Goal: Task Accomplishment & Management: Manage account settings

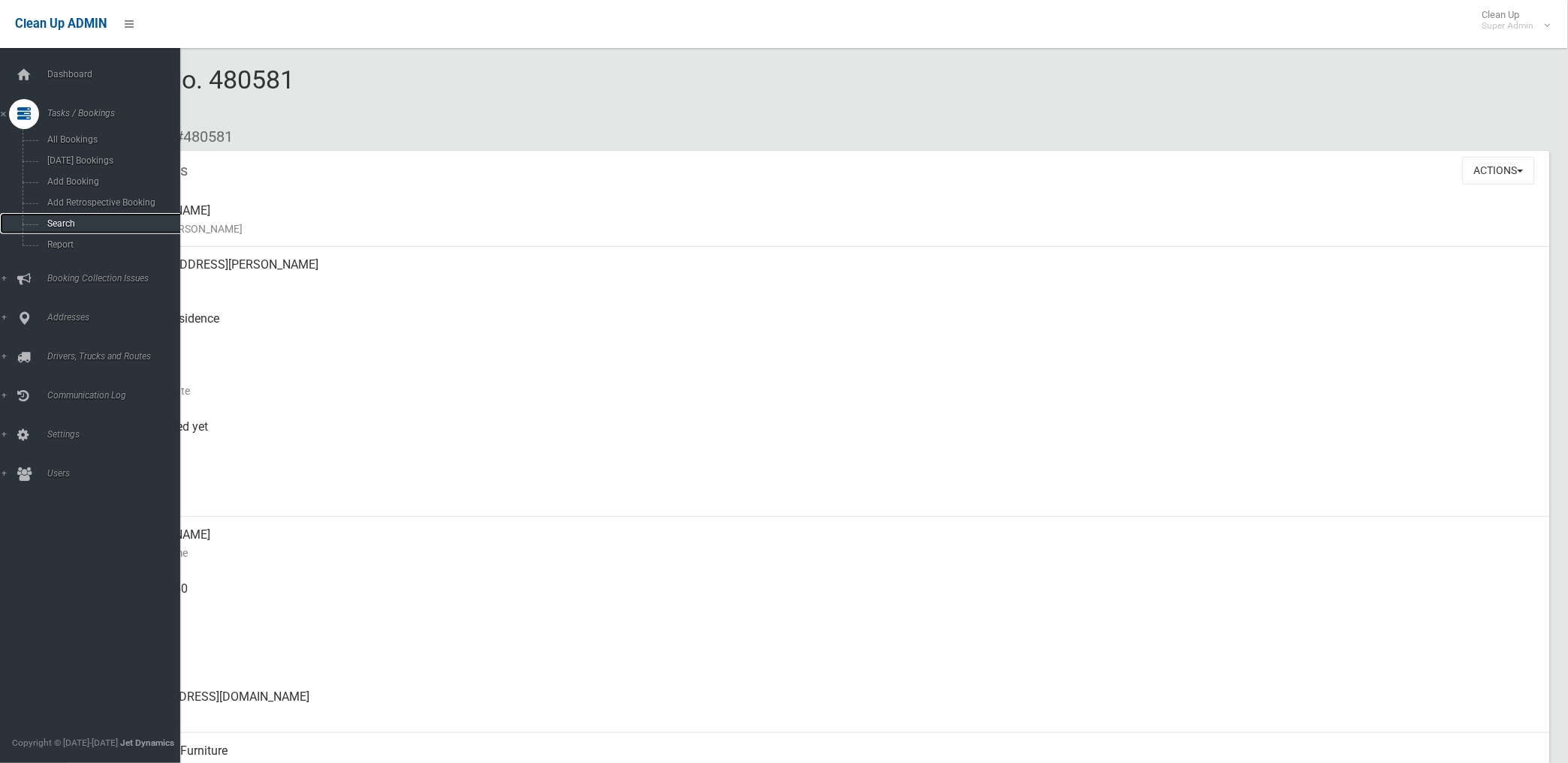
click at [76, 215] on link "Search" at bounding box center [96, 224] width 193 height 21
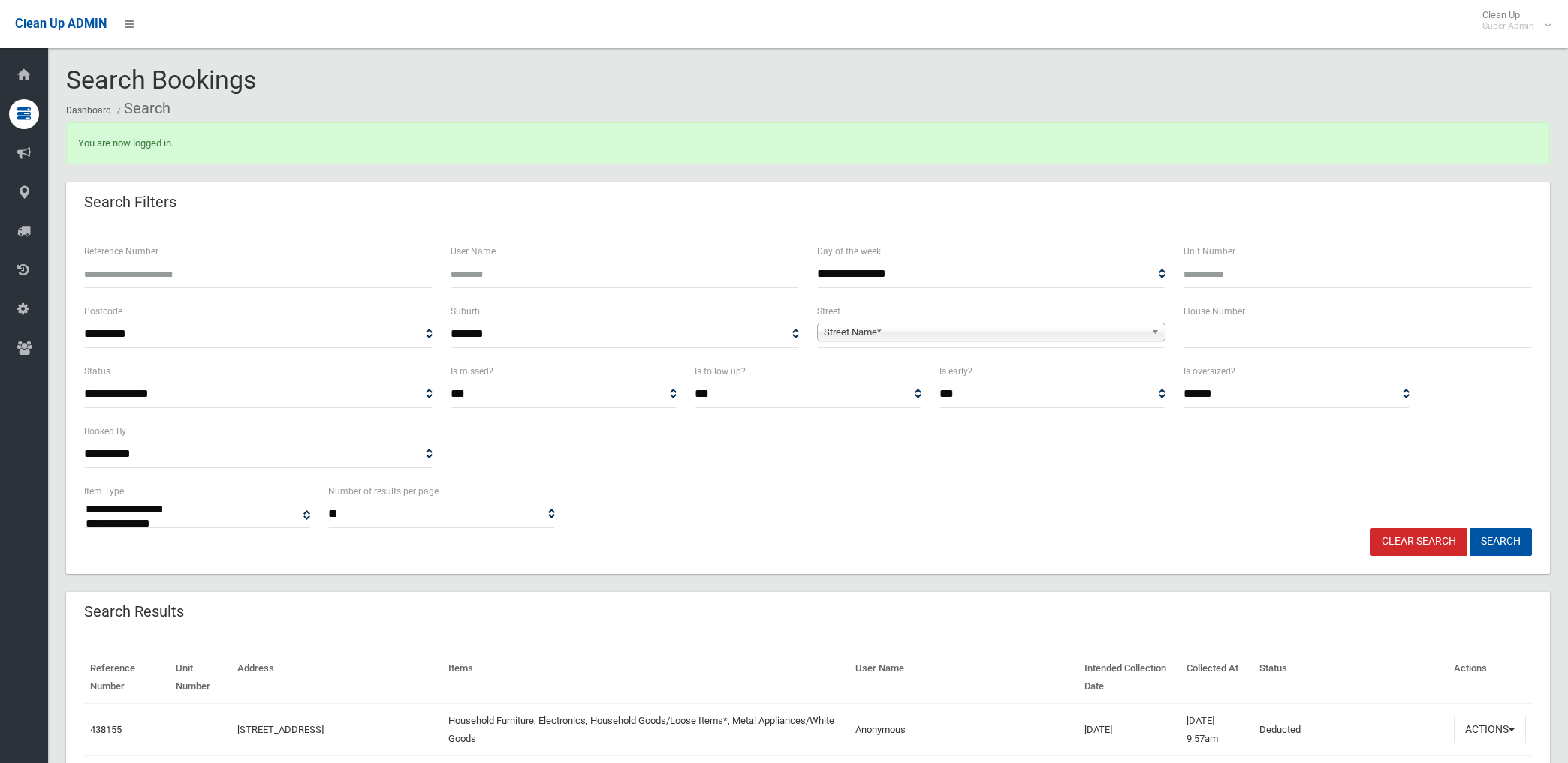
select select
click at [907, 333] on span "Street Name*" at bounding box center [985, 332] width 322 height 18
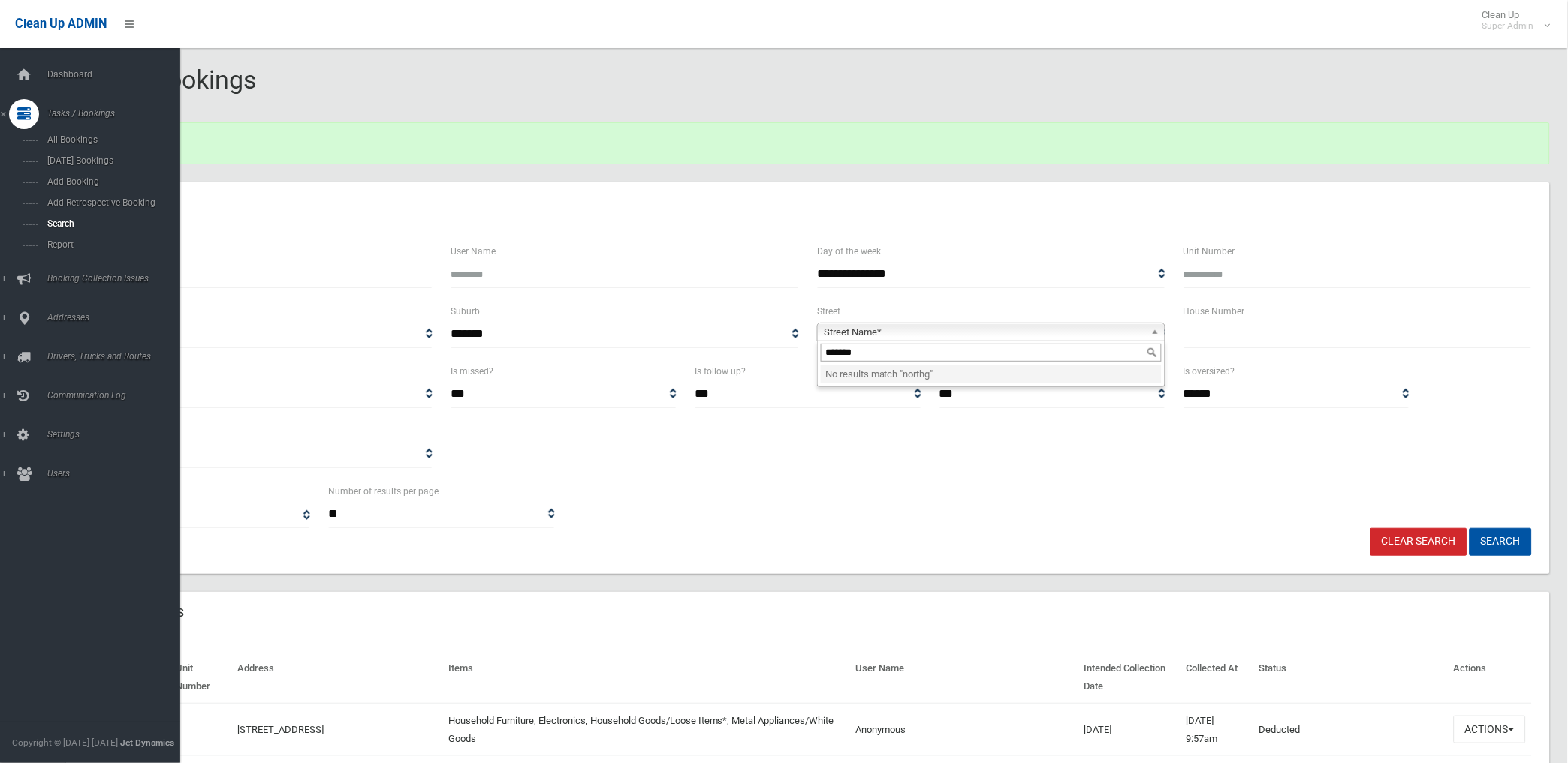
type input "******"
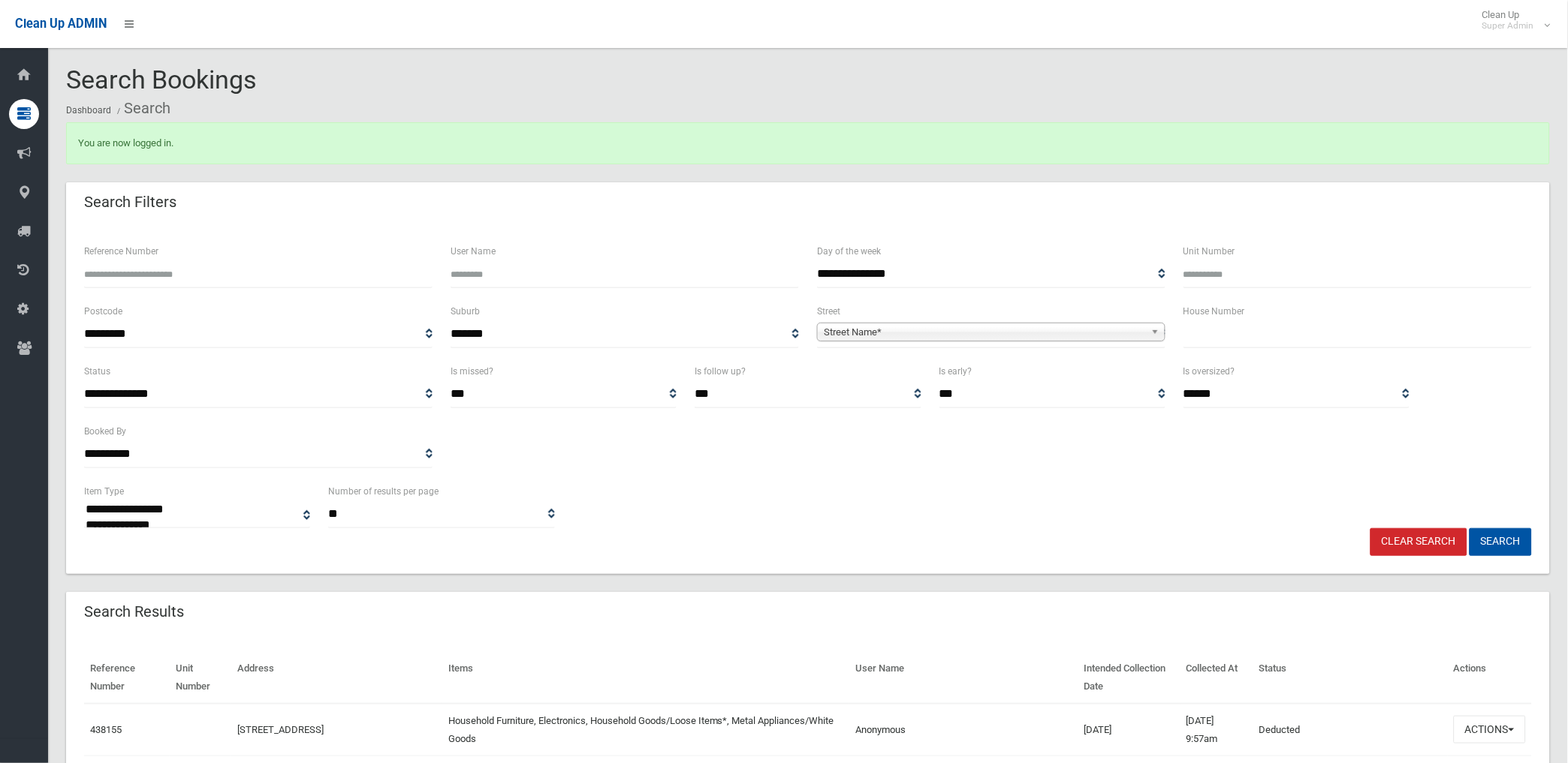
click at [912, 332] on span "Street Name*" at bounding box center [985, 332] width 322 height 18
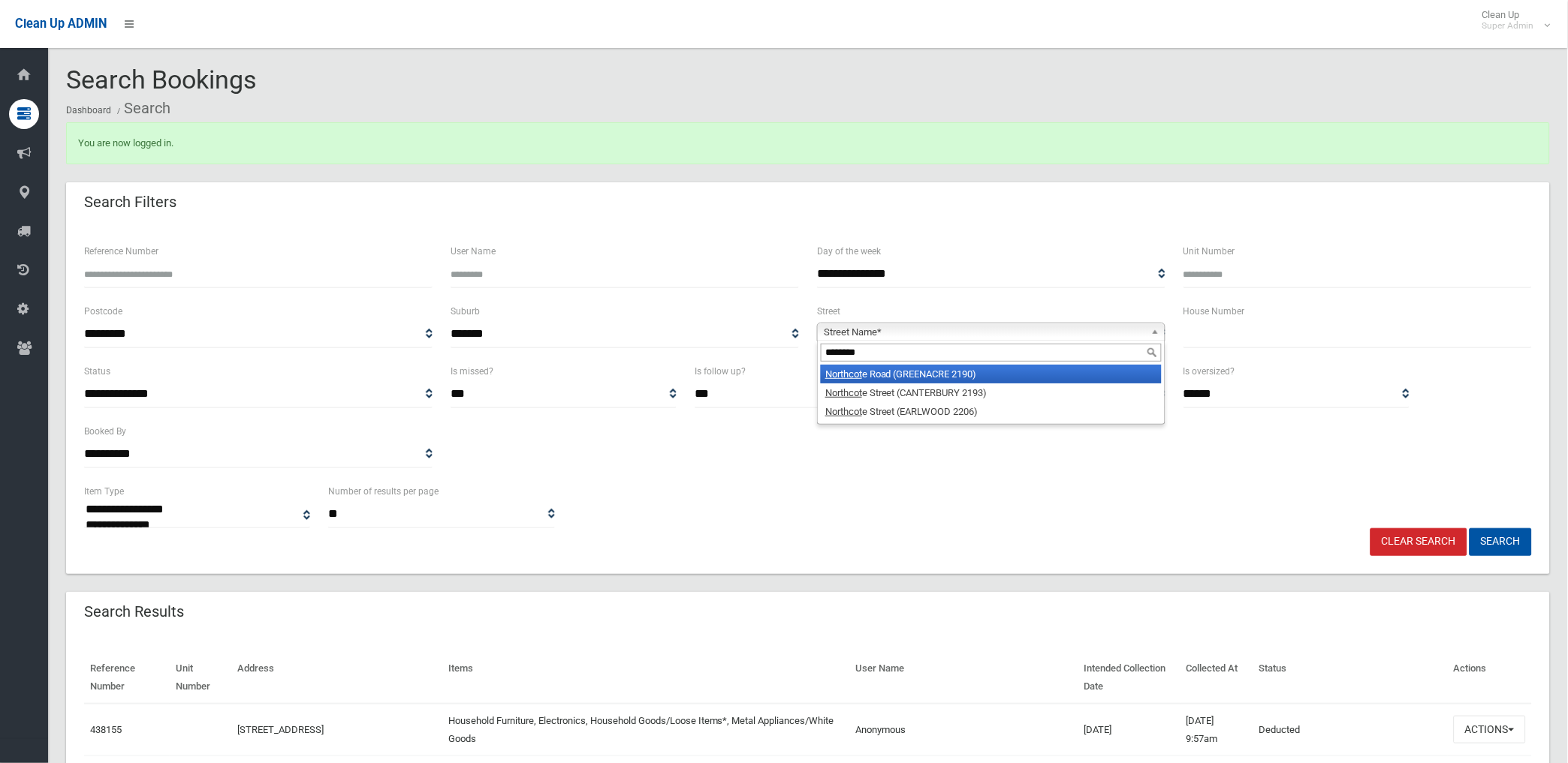
type input "********"
click at [904, 371] on li "Northcot e Road (GREENACRE 2190)" at bounding box center [992, 373] width 341 height 18
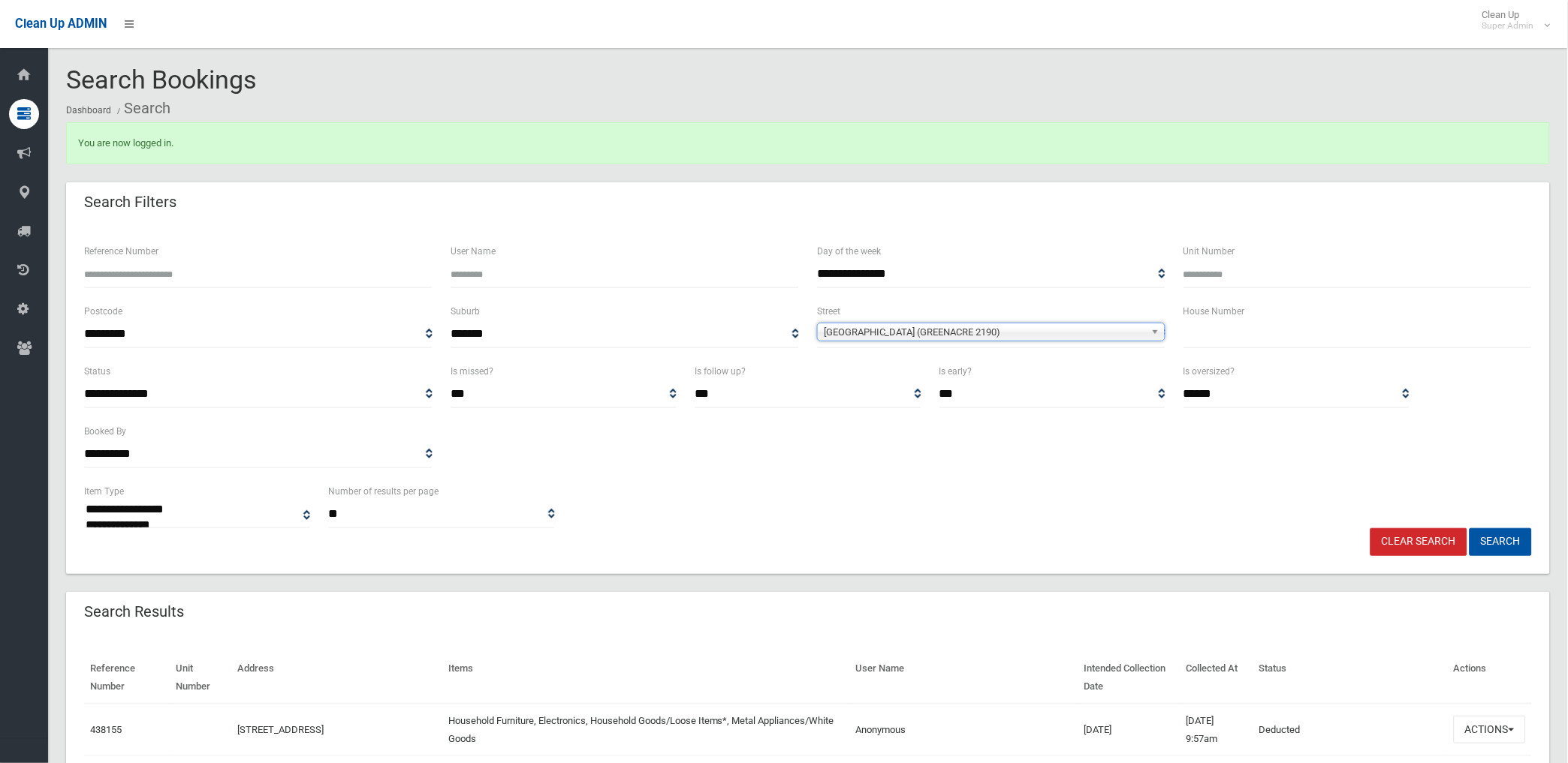
click at [1313, 343] on input "text" at bounding box center [1357, 335] width 348 height 28
type input "**"
click at [1470, 529] on button "Search" at bounding box center [1501, 543] width 62 height 28
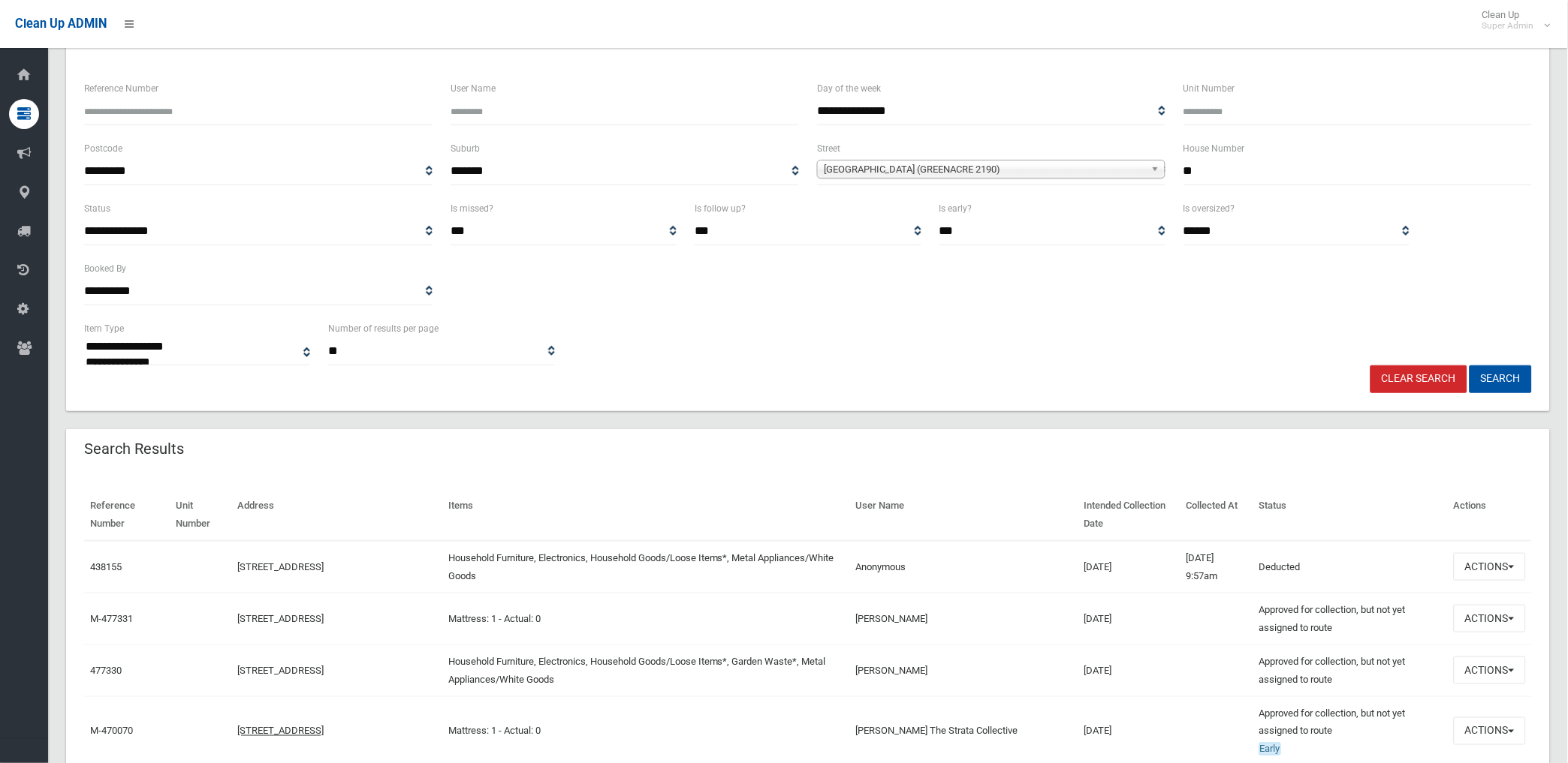
scroll to position [167, 0]
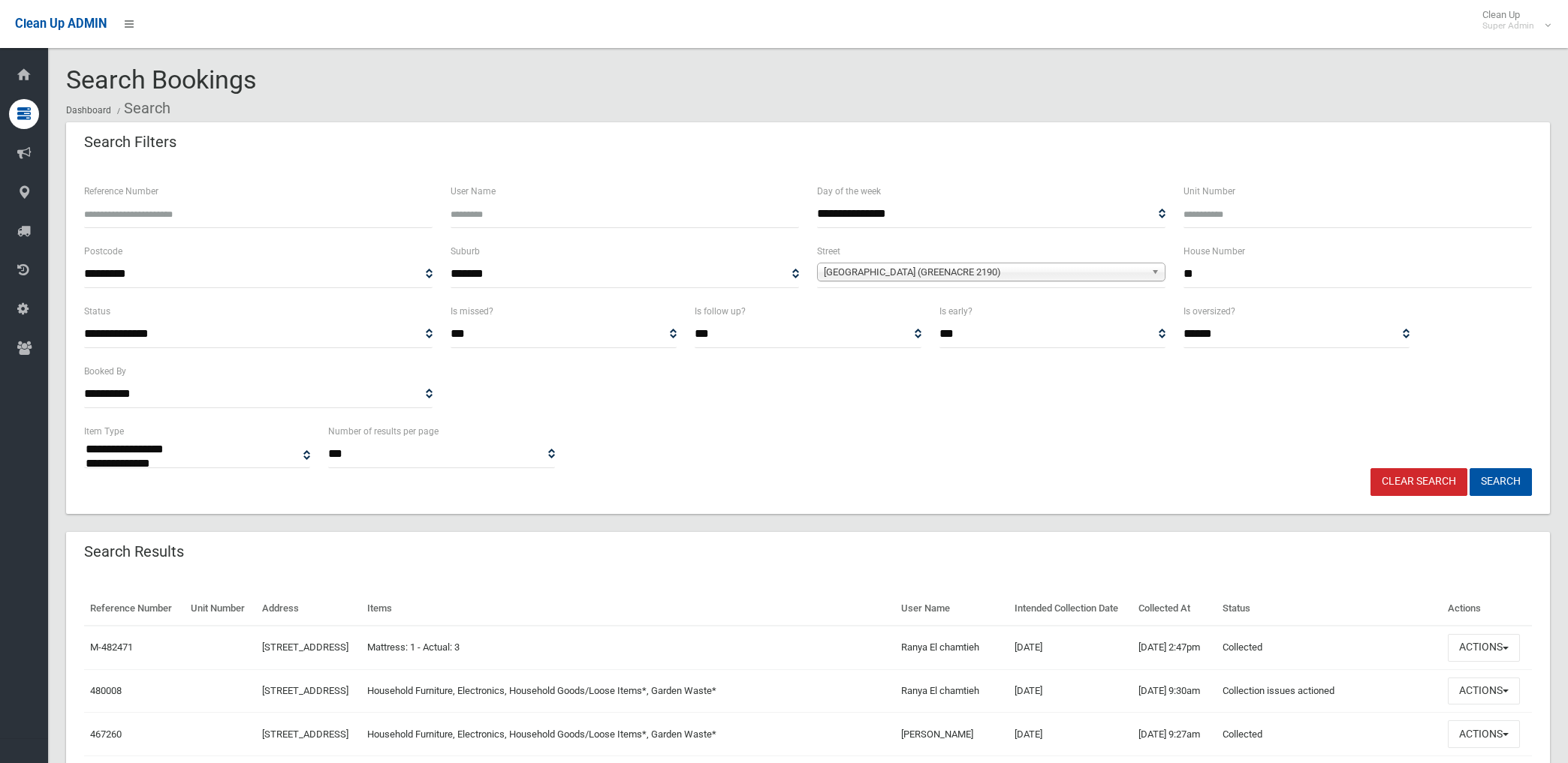
select select
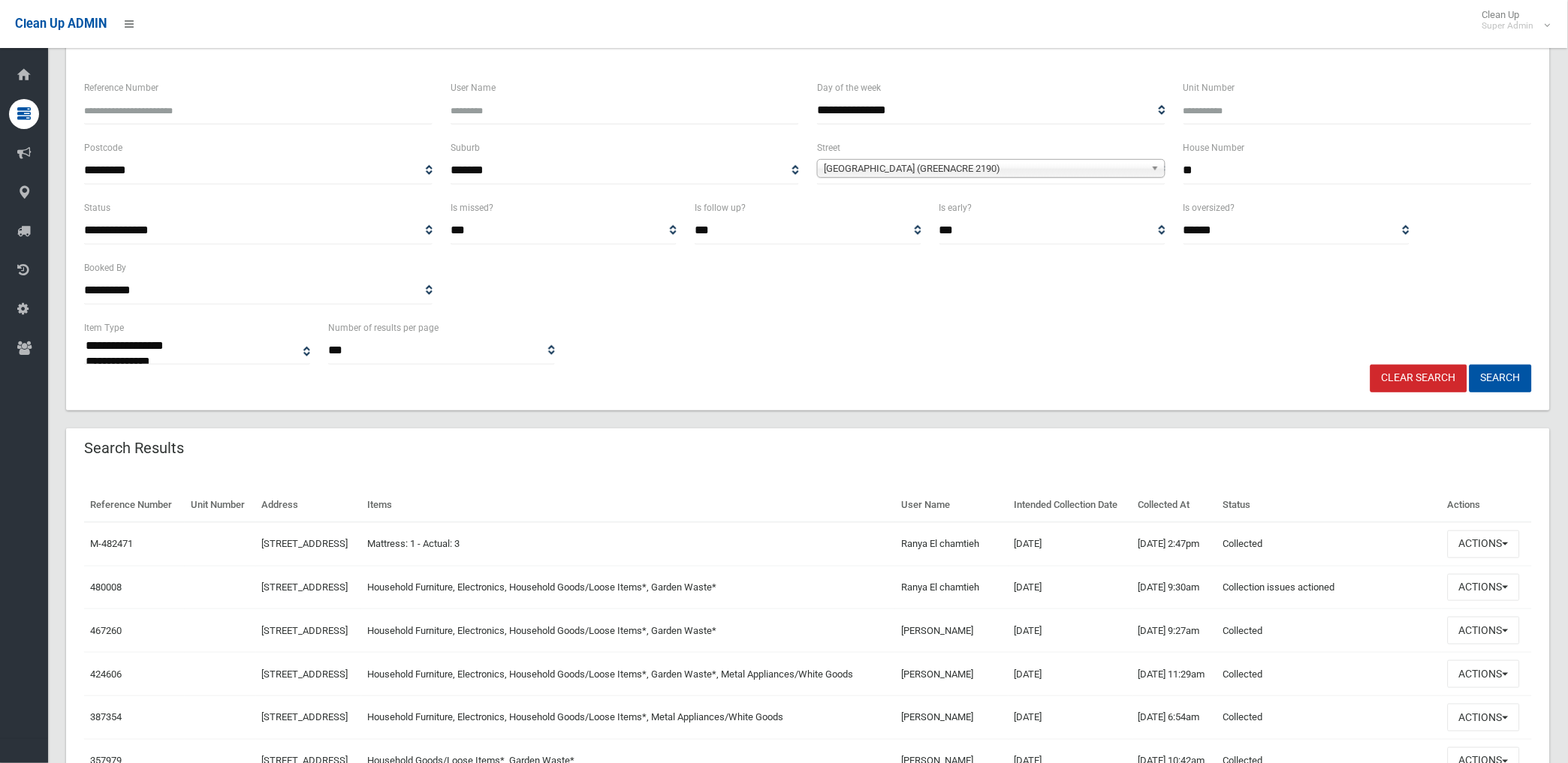
scroll to position [250, 0]
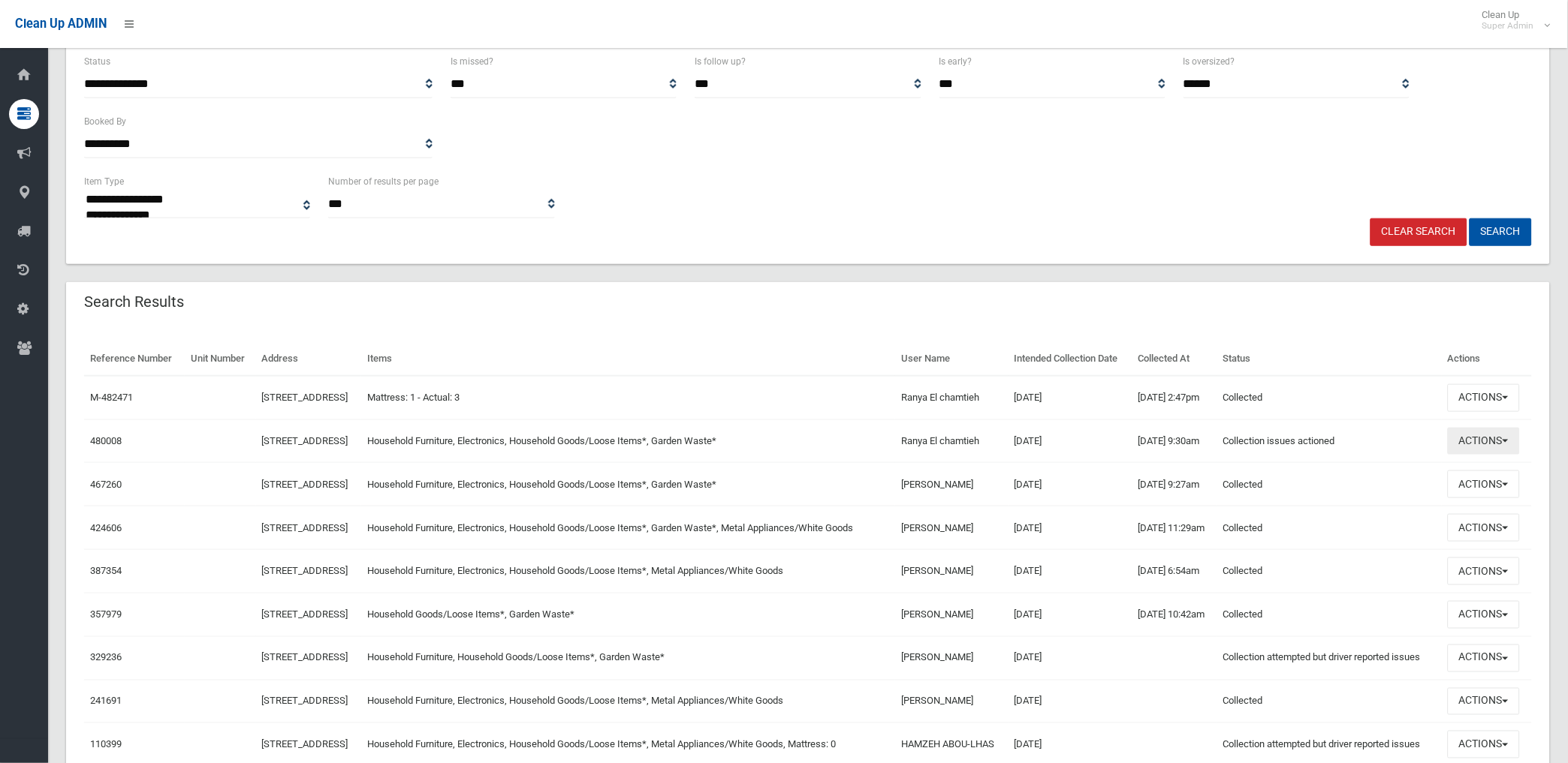
click at [1481, 455] on button "Actions" at bounding box center [1484, 442] width 72 height 28
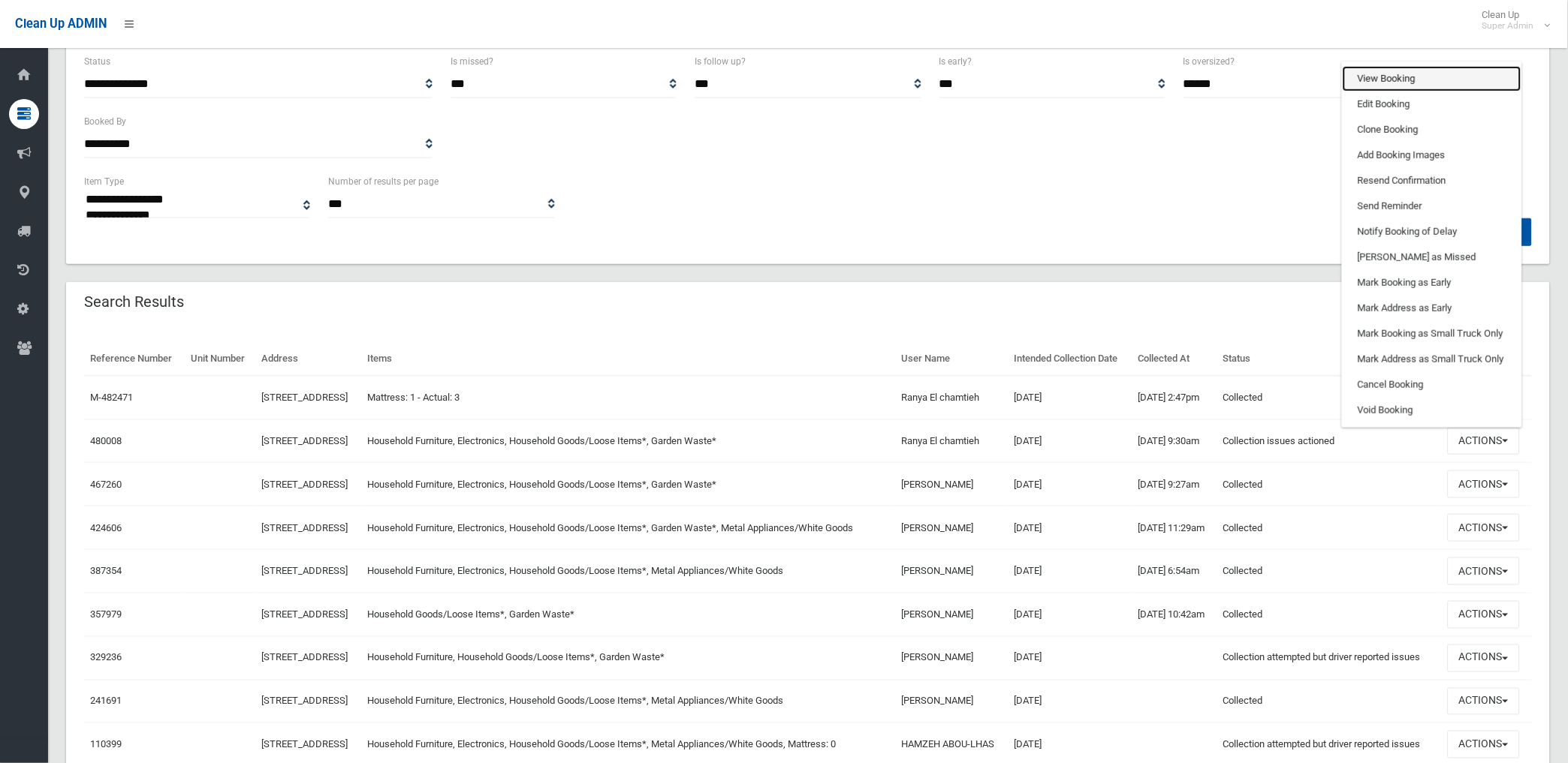
click at [1409, 92] on link "View Booking" at bounding box center [1432, 79] width 178 height 25
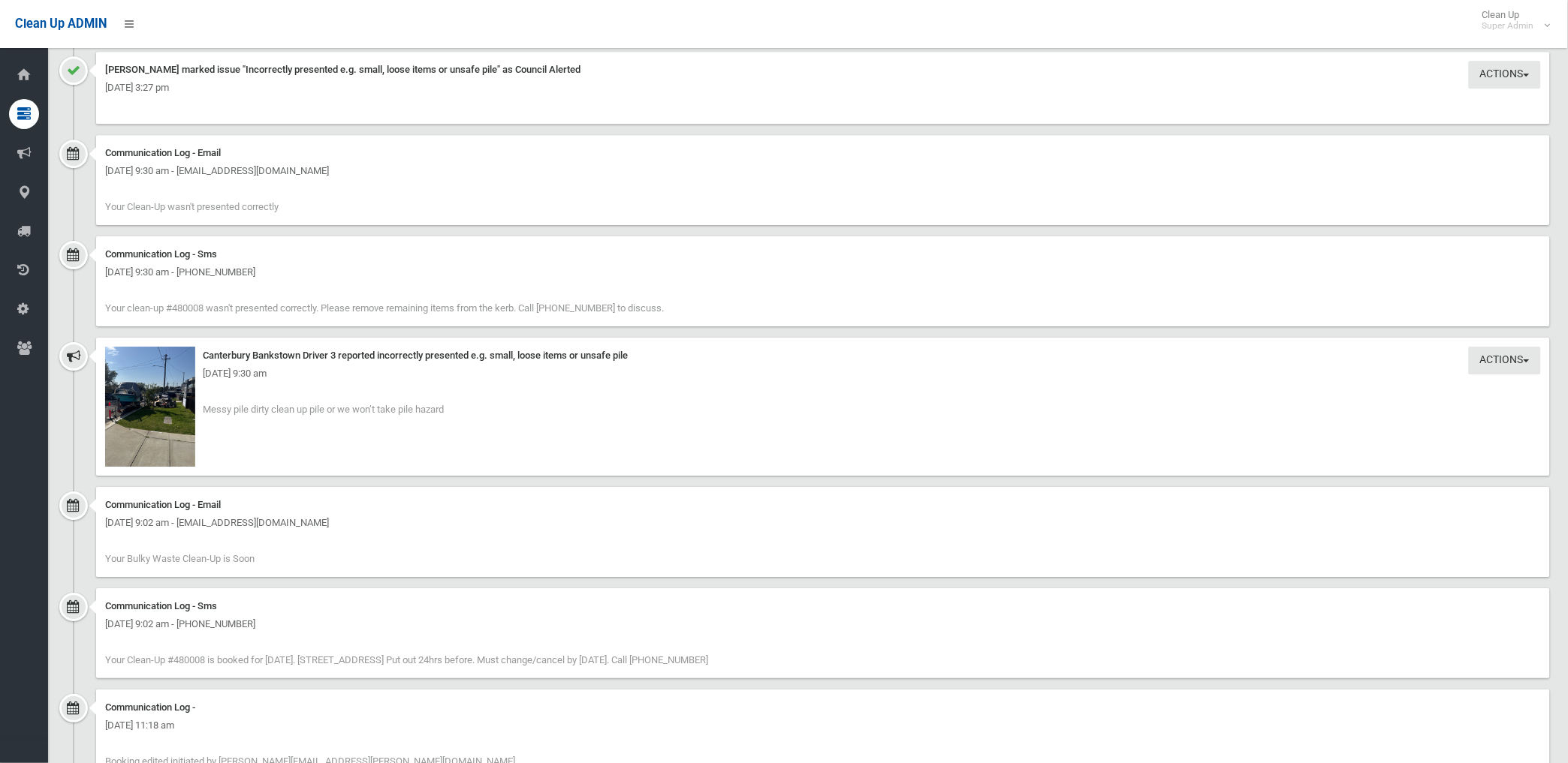
scroll to position [1334, 0]
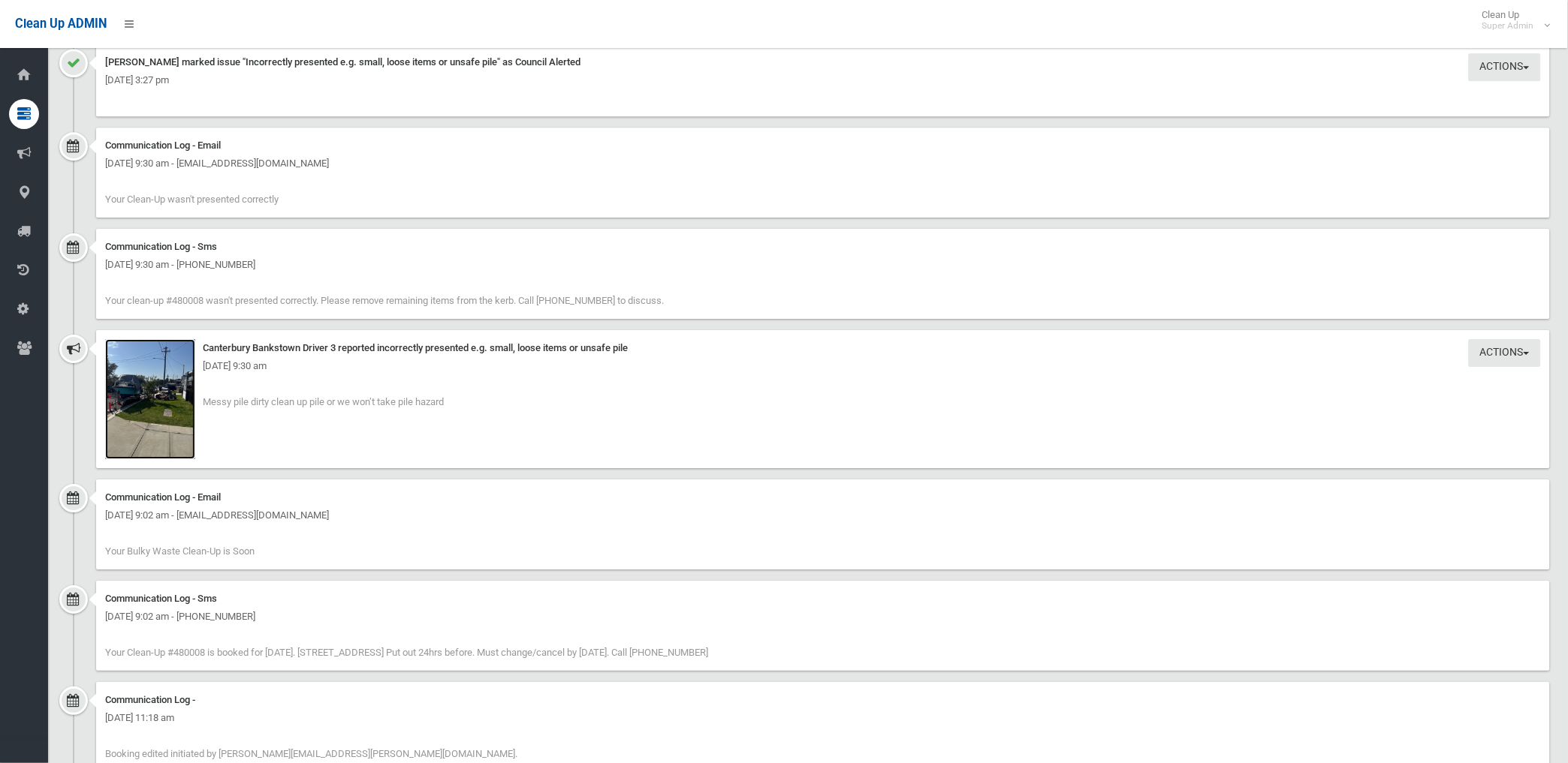
click at [168, 432] on img at bounding box center [150, 399] width 90 height 120
click at [176, 422] on img at bounding box center [150, 399] width 90 height 120
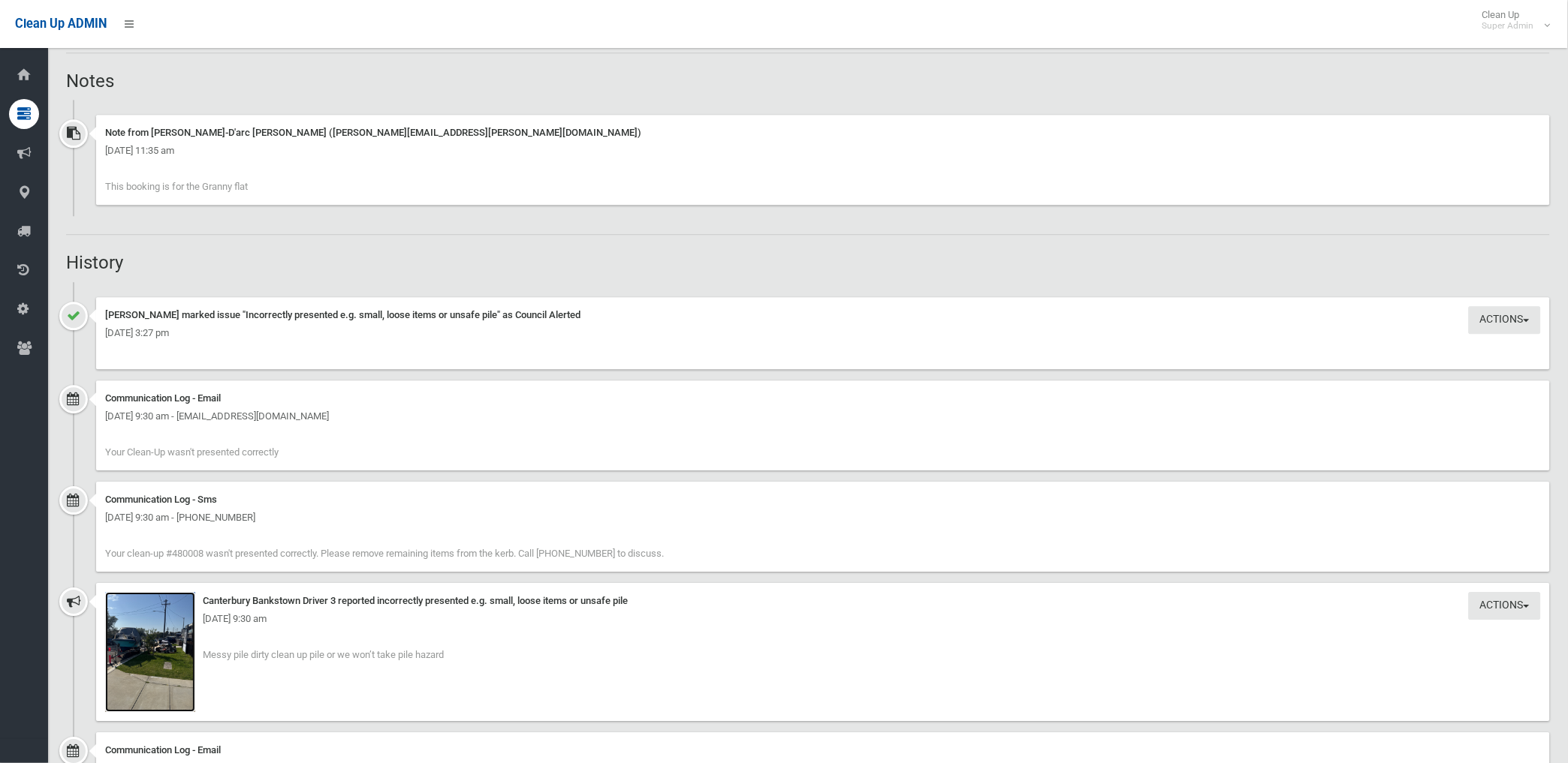
scroll to position [1167, 0]
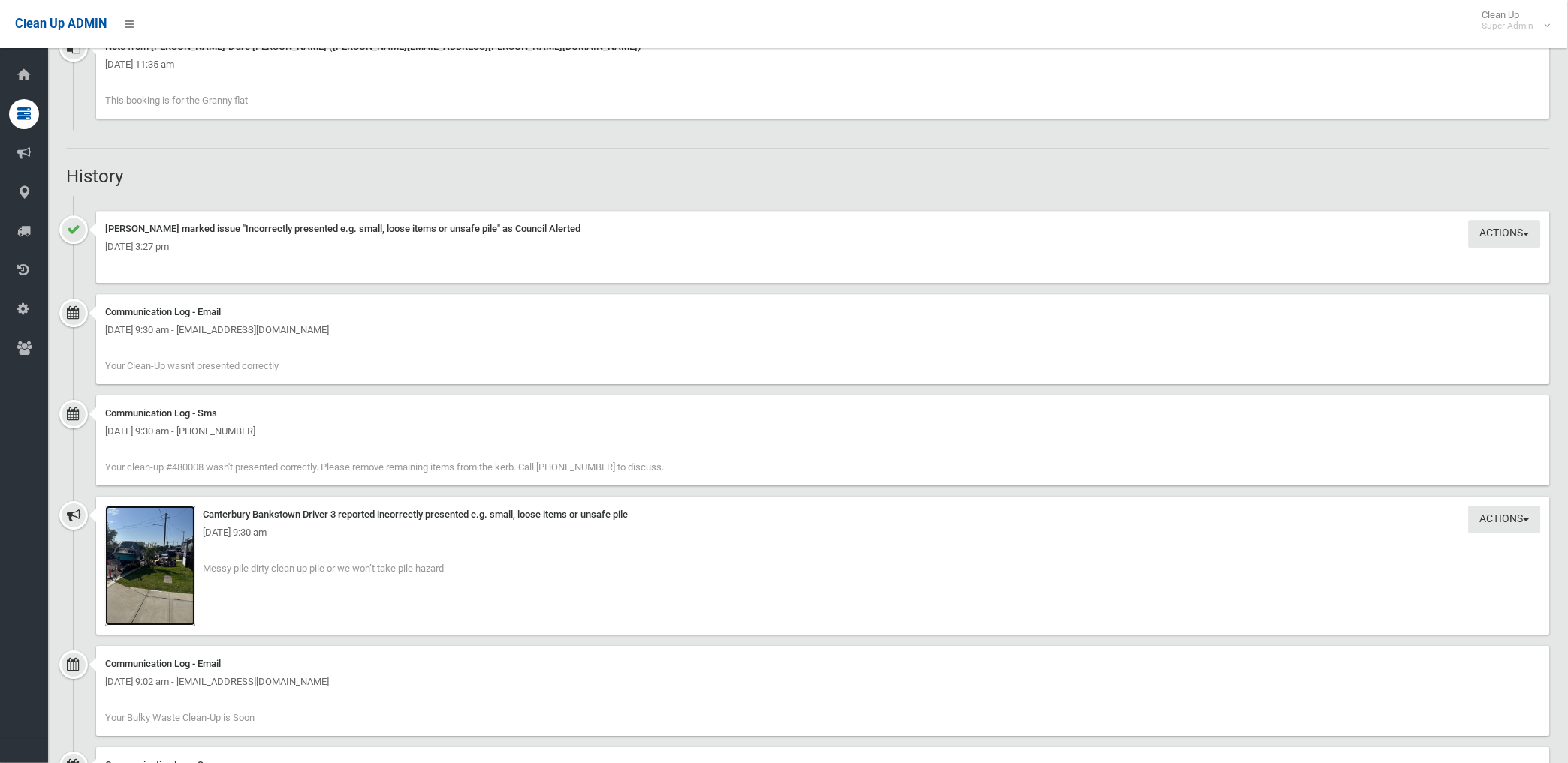
click at [167, 587] on img at bounding box center [150, 565] width 90 height 120
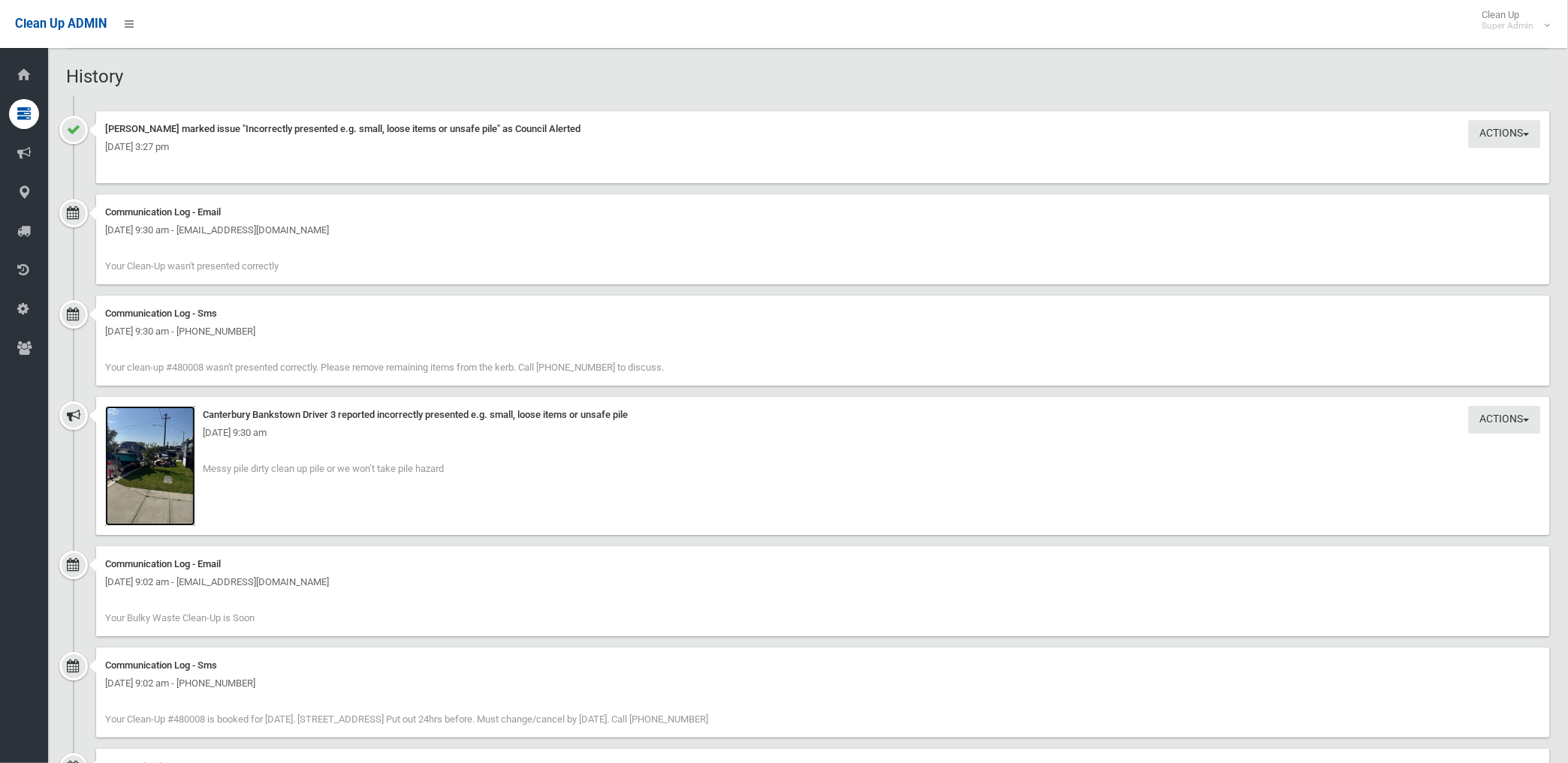
click at [162, 493] on img at bounding box center [150, 466] width 90 height 120
click at [166, 475] on img at bounding box center [150, 466] width 90 height 120
click at [171, 504] on img at bounding box center [150, 466] width 90 height 120
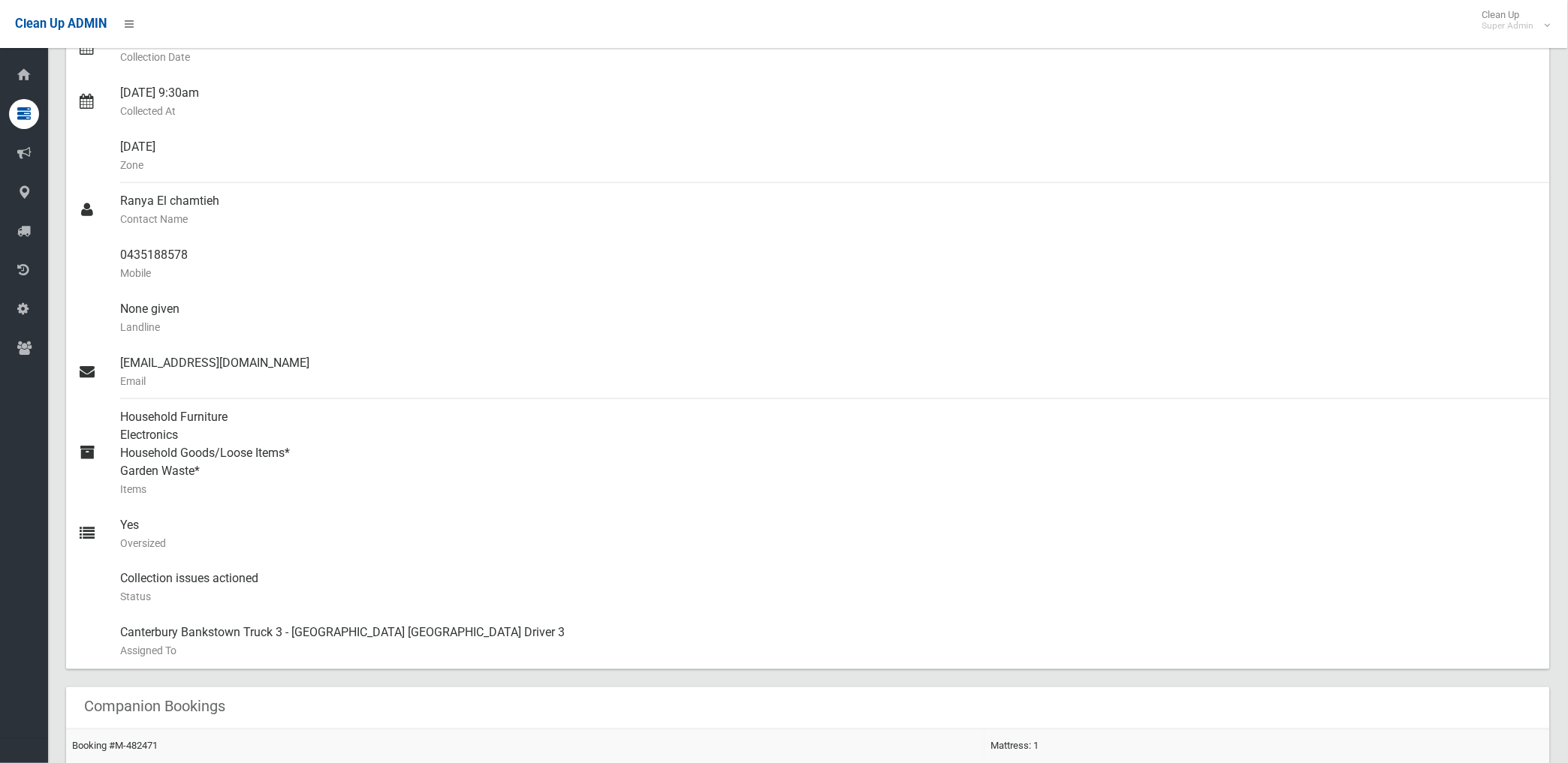
scroll to position [0, 0]
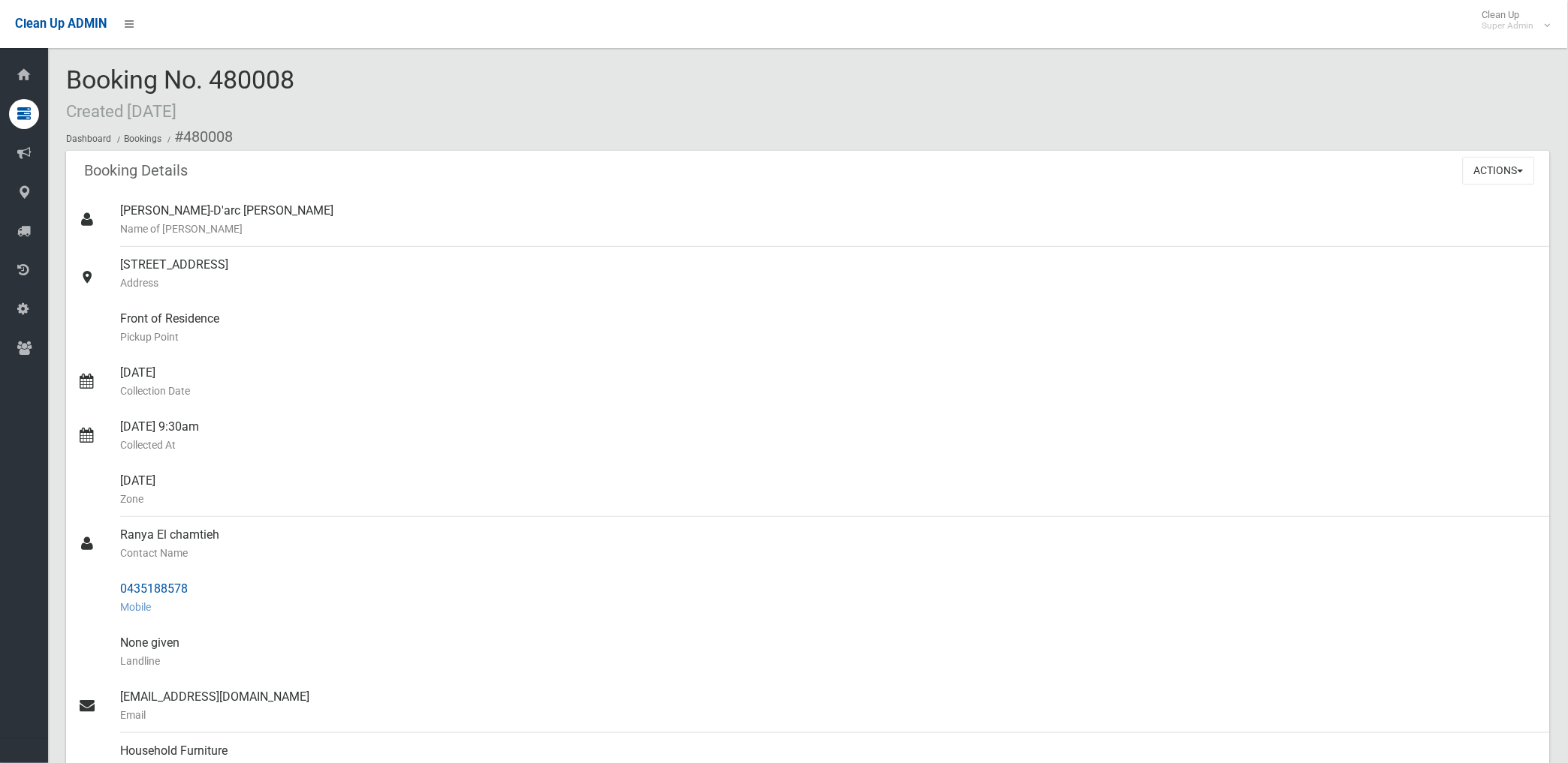
drag, startPoint x: 184, startPoint y: 135, endPoint x: 203, endPoint y: 581, distance: 446.4
copy section "480008 Booking Details Actions View Booking Edit Booking Clone Booking Add Book…"
click at [769, 319] on div "Front of Residence Pickup Point" at bounding box center [828, 328] width 1418 height 54
click at [1500, 168] on button "Actions" at bounding box center [1499, 170] width 72 height 28
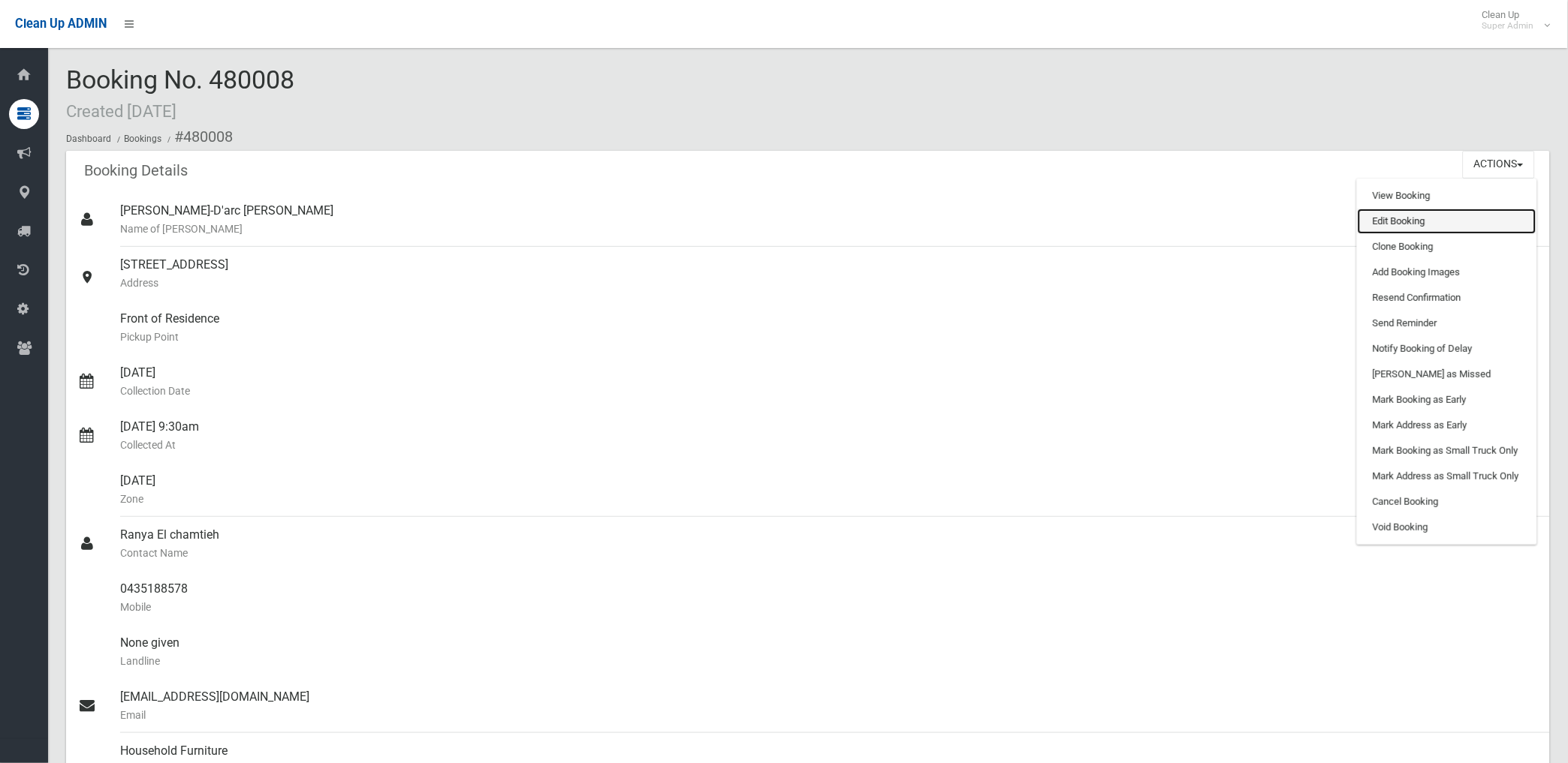
click at [1400, 216] on link "Edit Booking" at bounding box center [1447, 221] width 178 height 25
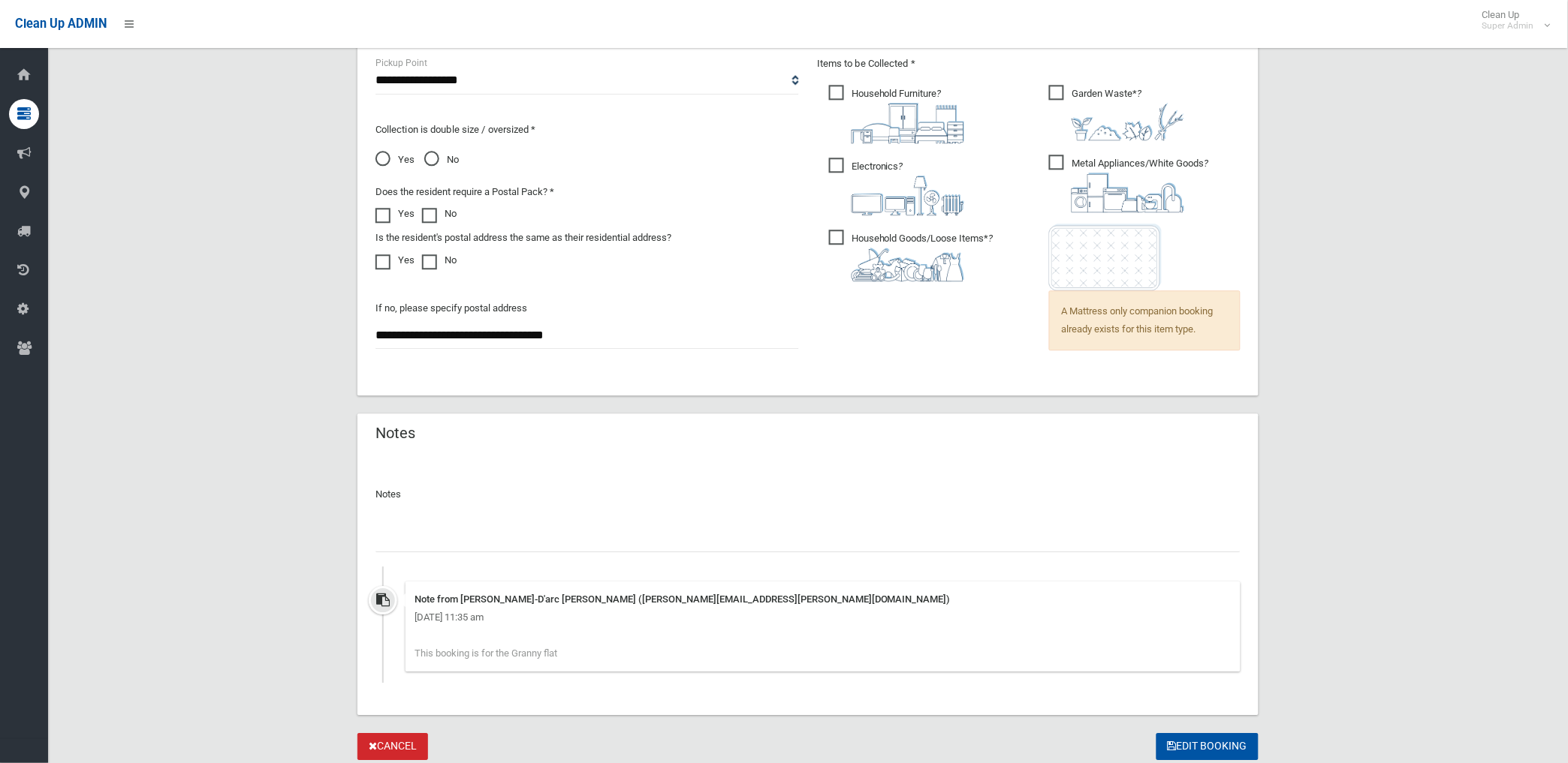
scroll to position [1093, 0]
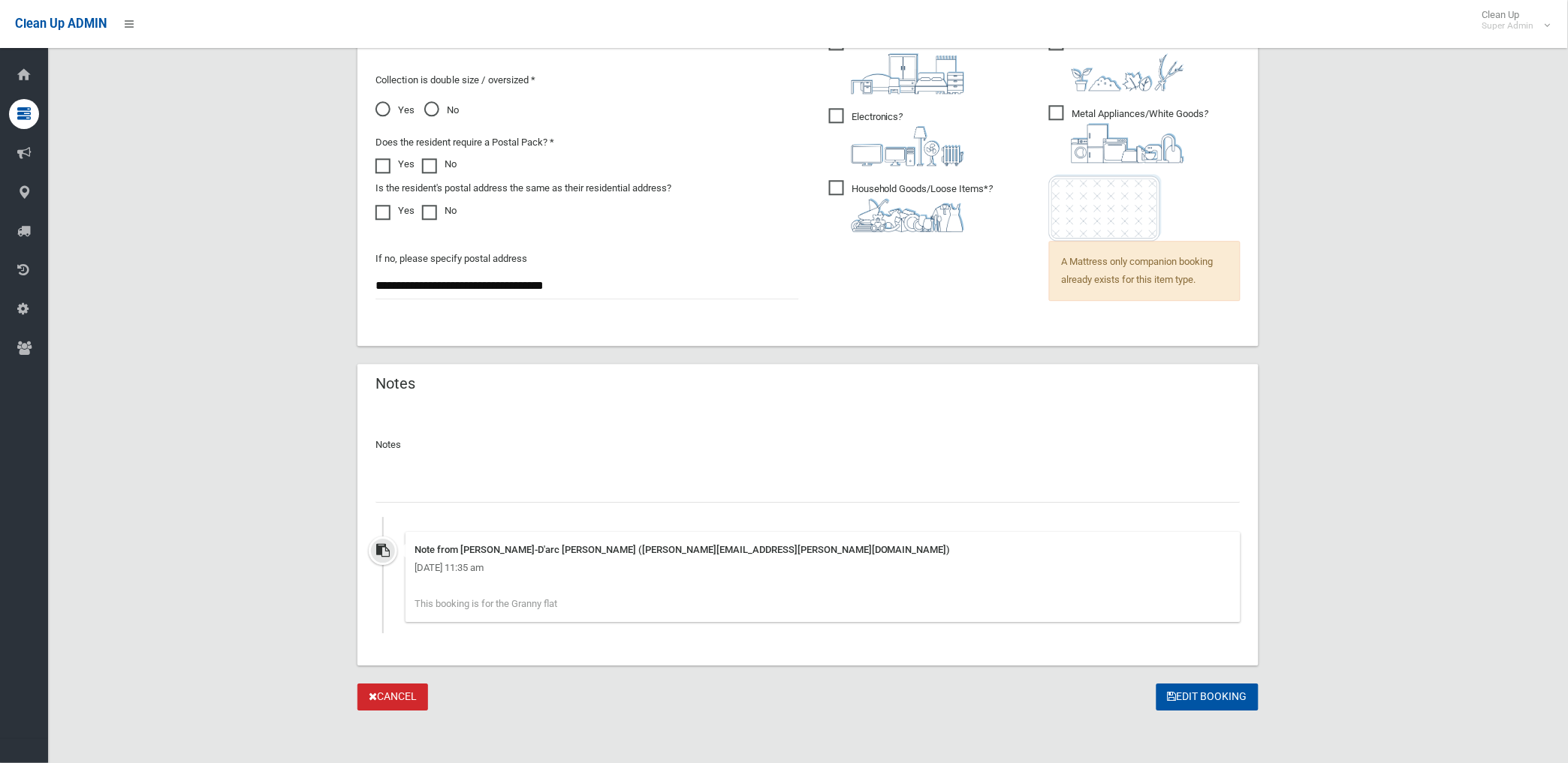
click at [534, 483] on input "text" at bounding box center [807, 489] width 865 height 28
paste input "********"
type input "**********"
click at [1194, 689] on button "Edit Booking" at bounding box center [1208, 697] width 102 height 28
